Goal: Navigation & Orientation: Find specific page/section

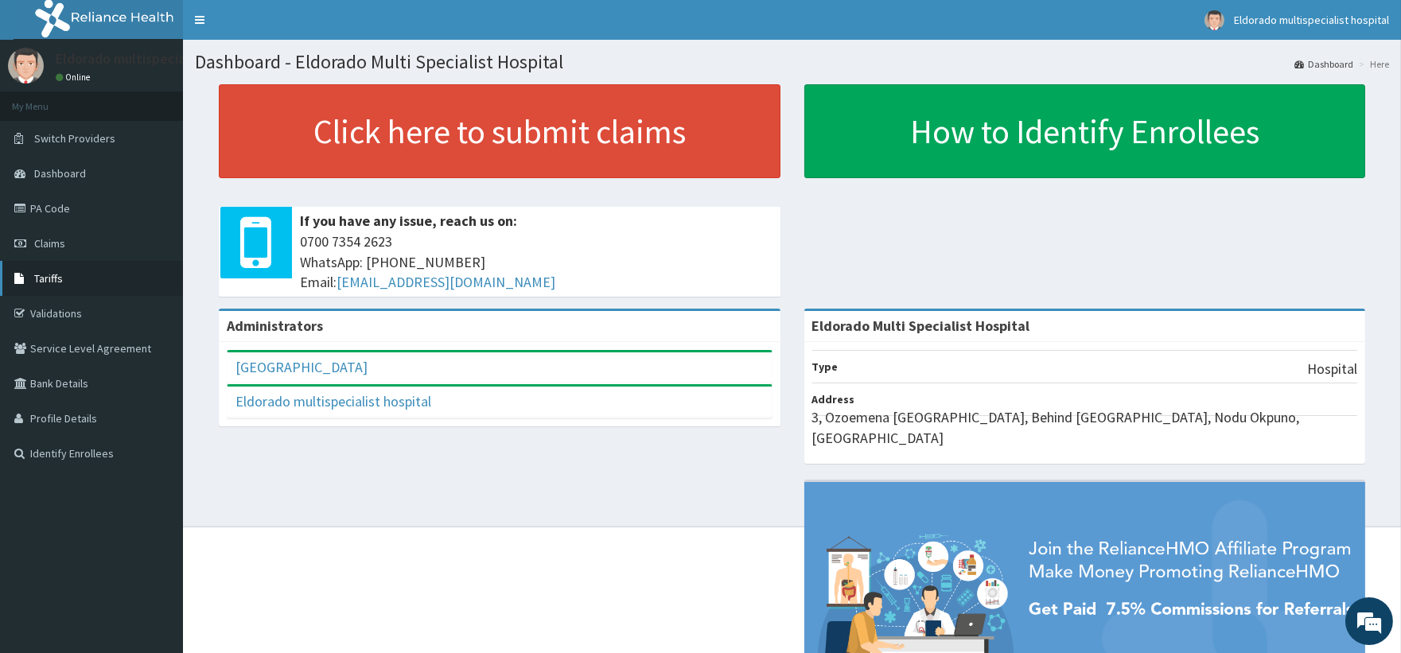
click at [56, 282] on span "Tariffs" at bounding box center [48, 278] width 29 height 14
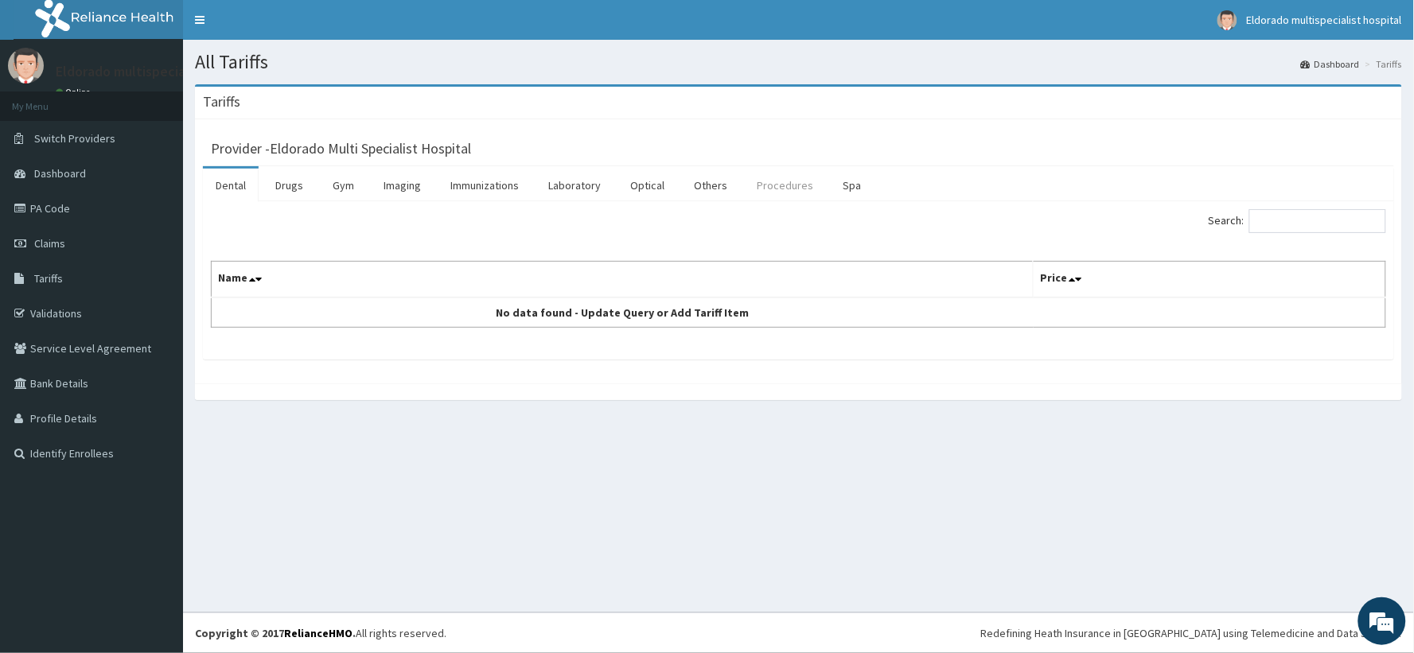
click at [776, 191] on link "Procedures" at bounding box center [785, 185] width 82 height 33
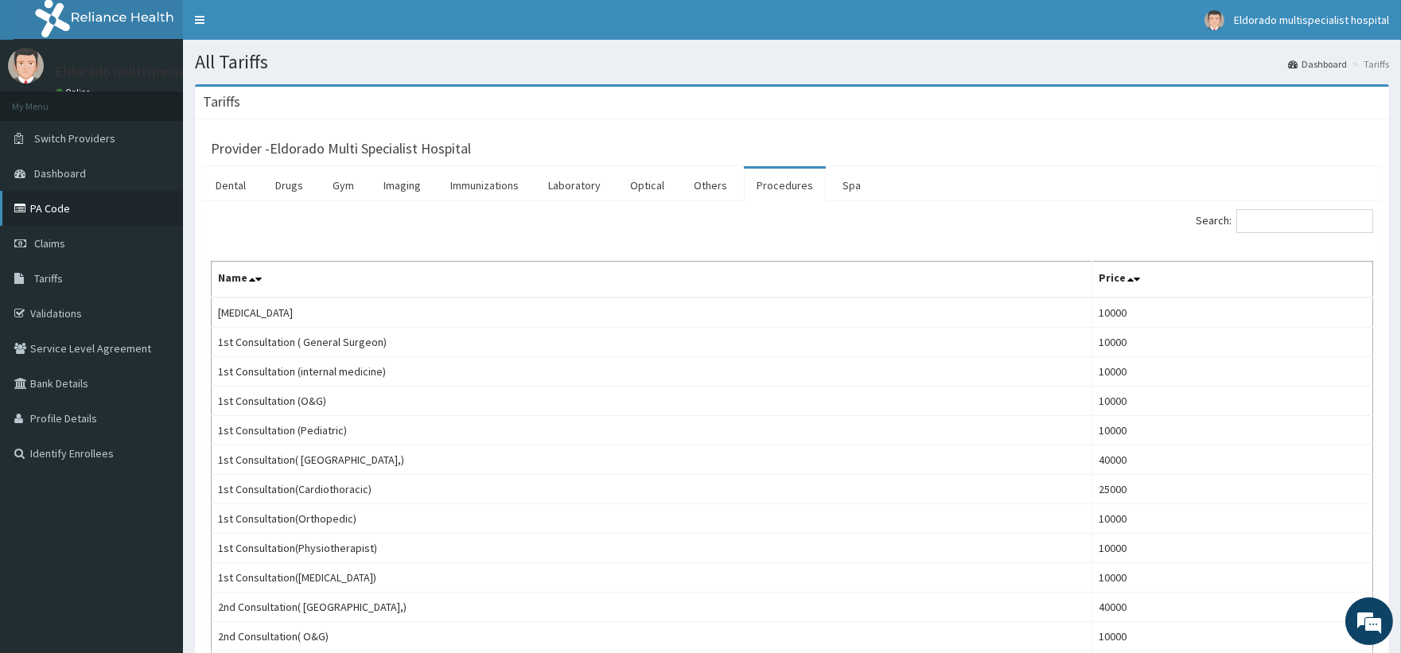
click at [107, 208] on link "PA Code" at bounding box center [91, 208] width 183 height 35
